Goal: Information Seeking & Learning: Learn about a topic

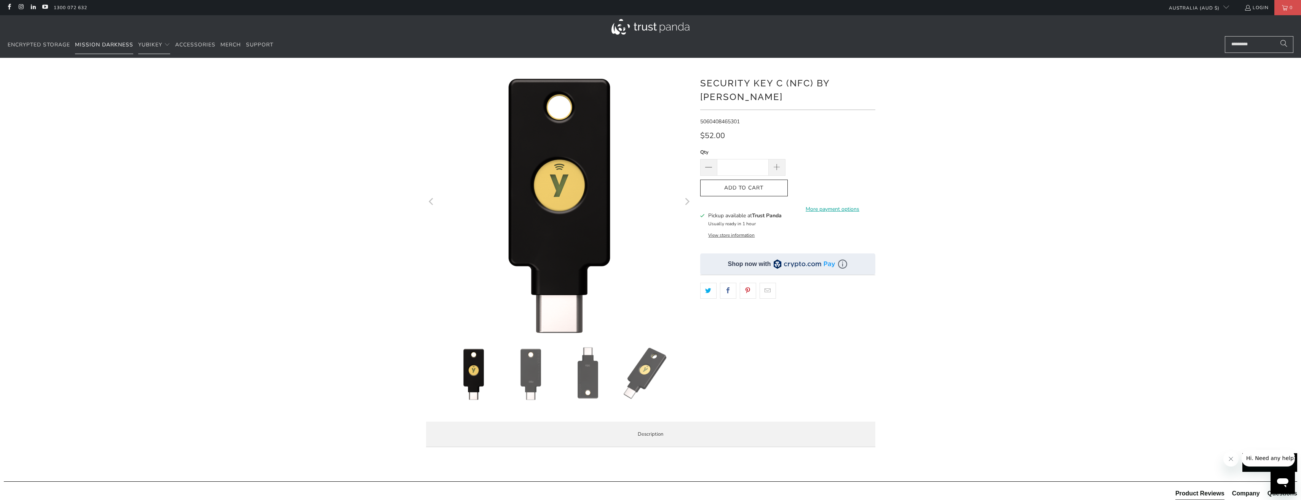
click at [120, 46] on span "Mission Darkness" at bounding box center [104, 44] width 58 height 7
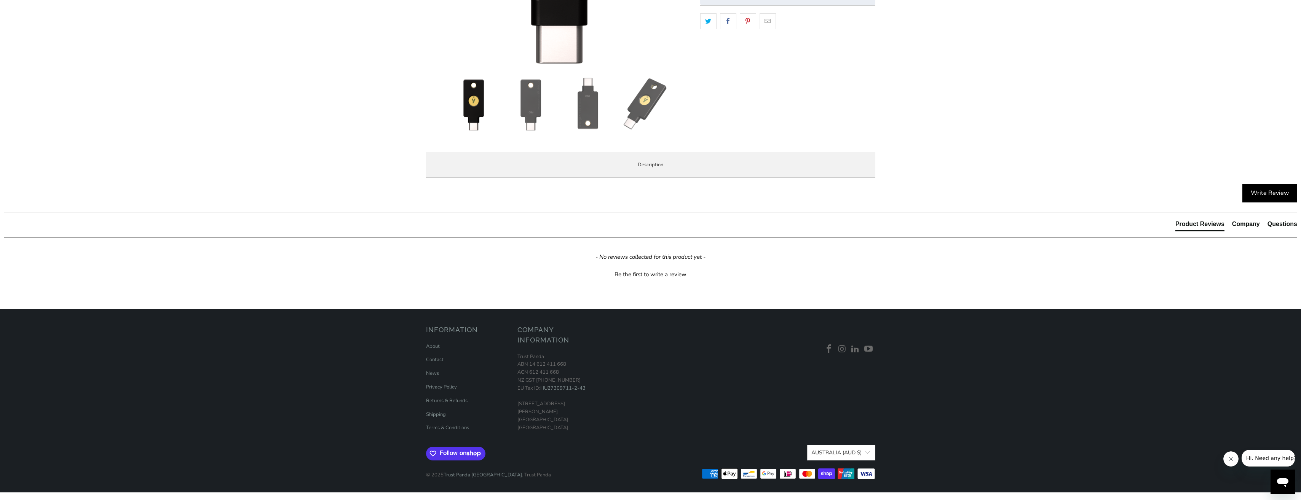
scroll to position [280, 0]
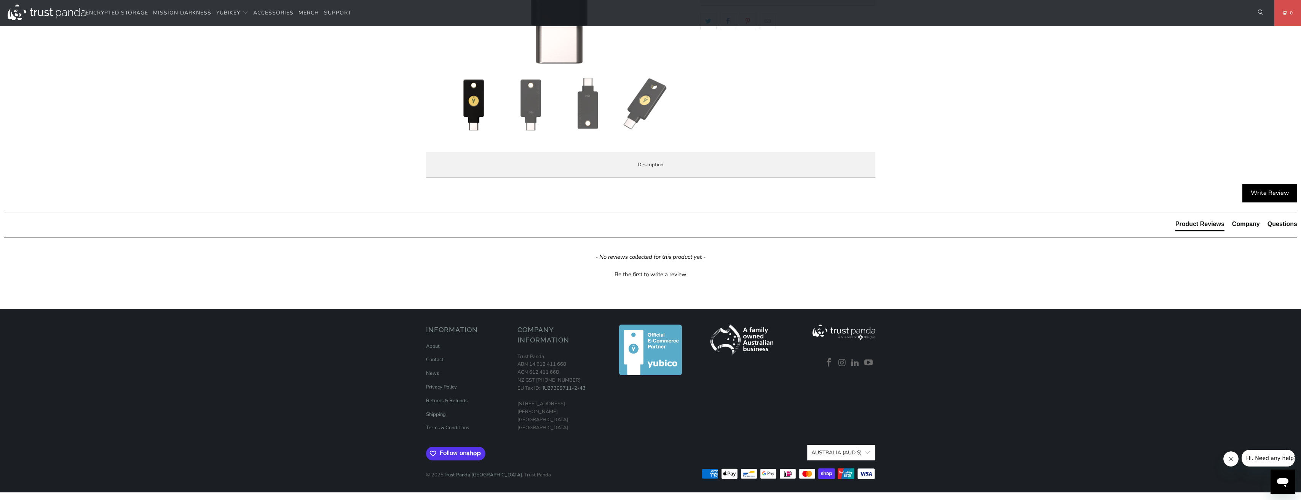
click at [0, 0] on li "Enterprise and Government" at bounding box center [0, 0] width 0 height 0
click at [0, 0] on li "Overview" at bounding box center [0, 0] width 0 height 0
click at [0, 0] on span "Local Service & Support" at bounding box center [0, 0] width 0 height 0
click at [0, 0] on li "Enterprise and Government" at bounding box center [0, 0] width 0 height 0
click at [0, 0] on span "Specifications" at bounding box center [0, 0] width 0 height 0
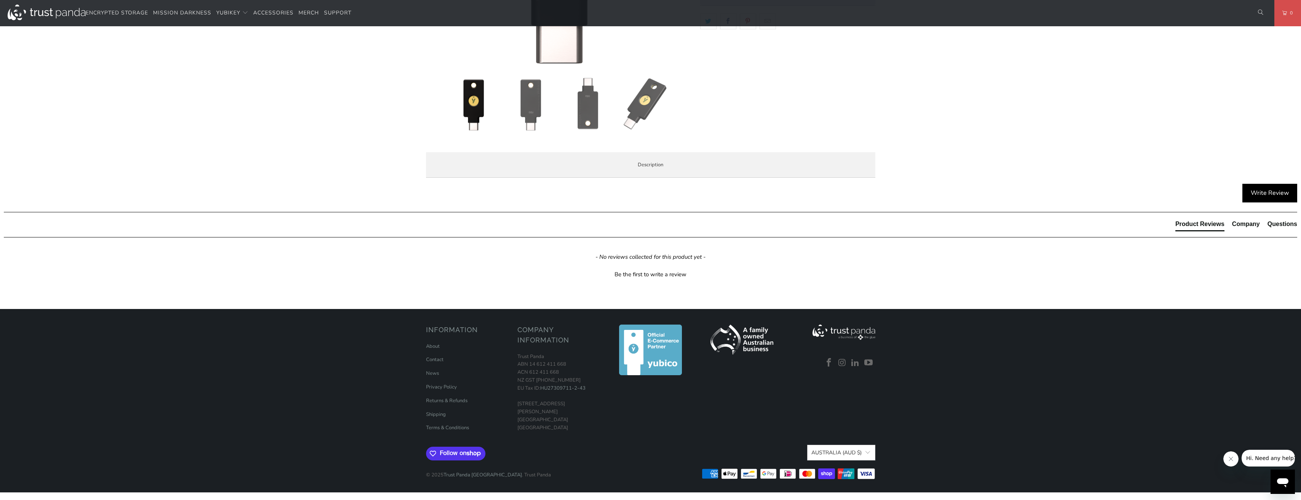
click at [0, 0] on span "Overview" at bounding box center [0, 0] width 0 height 0
click at [0, 0] on li "Specifications" at bounding box center [0, 0] width 0 height 0
click at [0, 0] on p "YubiKeys are made in [GEOGRAPHIC_DATA] and [GEOGRAPHIC_DATA] ([GEOGRAPHIC_DATA]…" at bounding box center [0, 0] width 0 height 0
click at [0, 0] on li "Overview" at bounding box center [0, 0] width 0 height 0
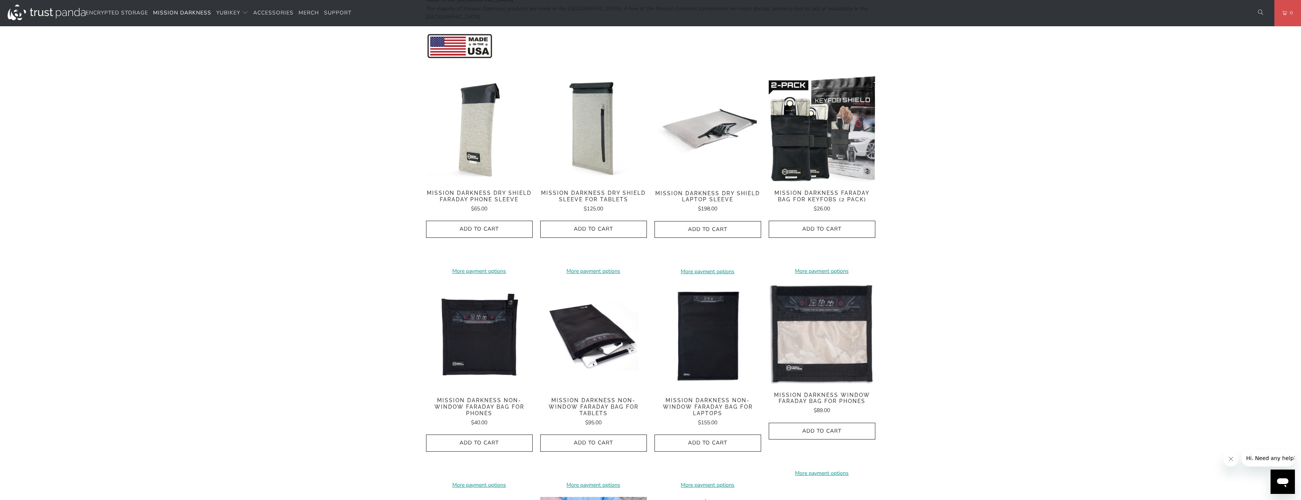
scroll to position [342, 0]
